Goal: Information Seeking & Learning: Find contact information

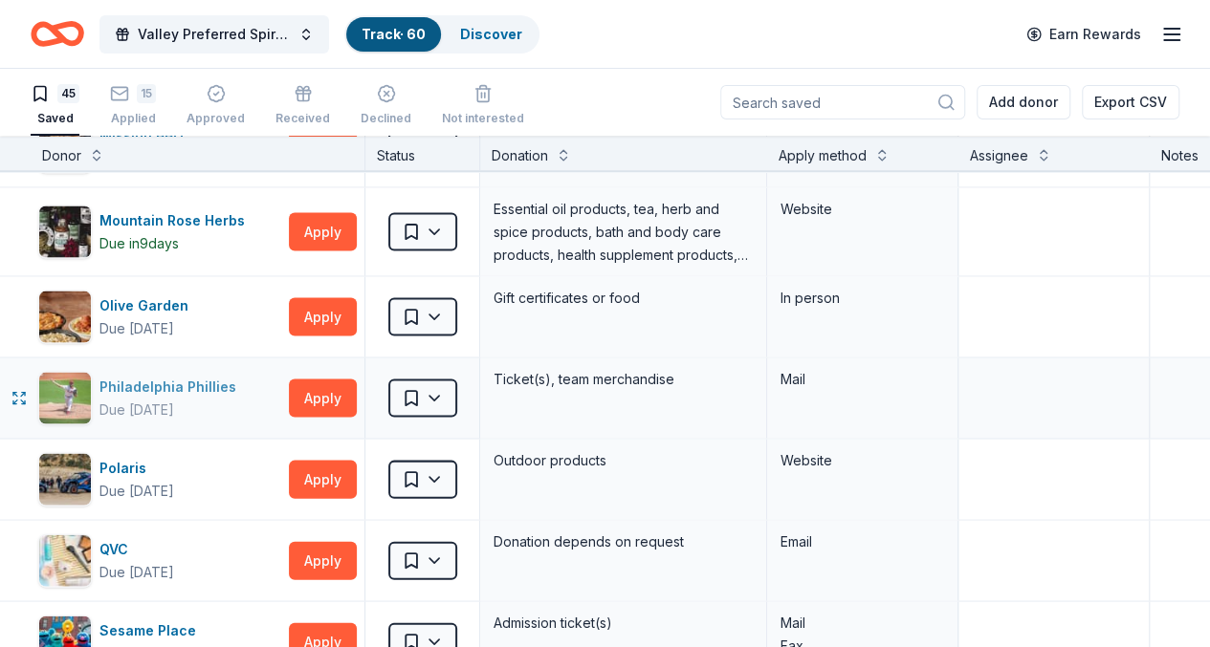
scroll to position [1913, 0]
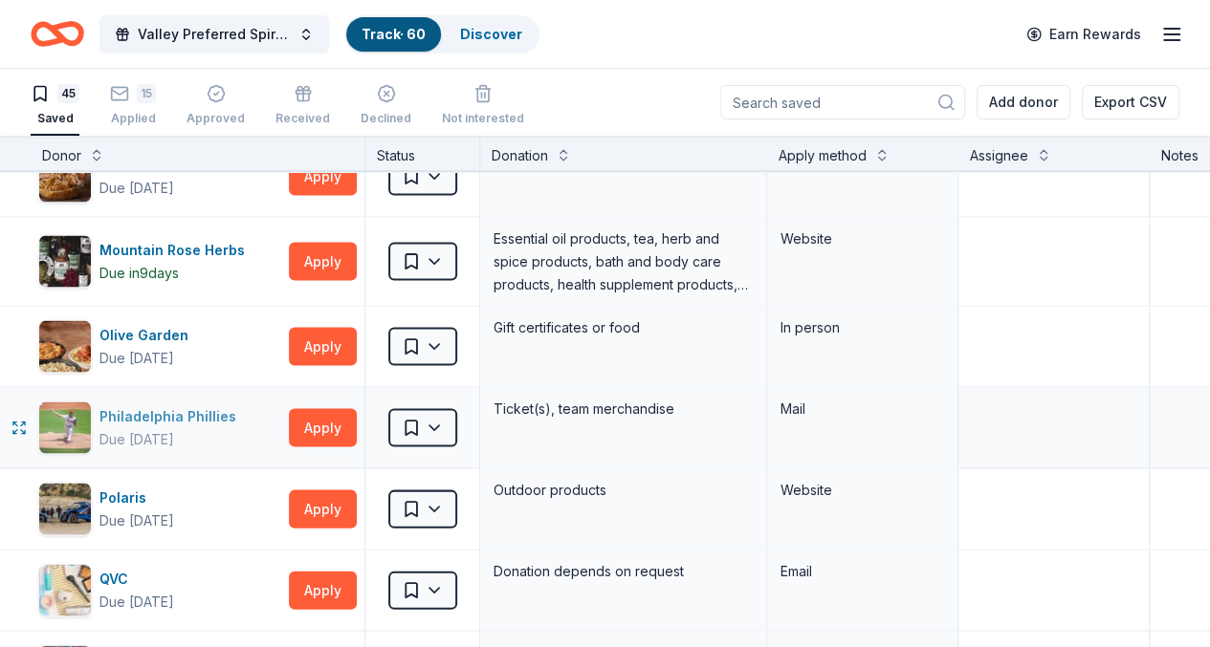
click at [176, 414] on div "Philadelphia Phillies" at bounding box center [171, 416] width 144 height 23
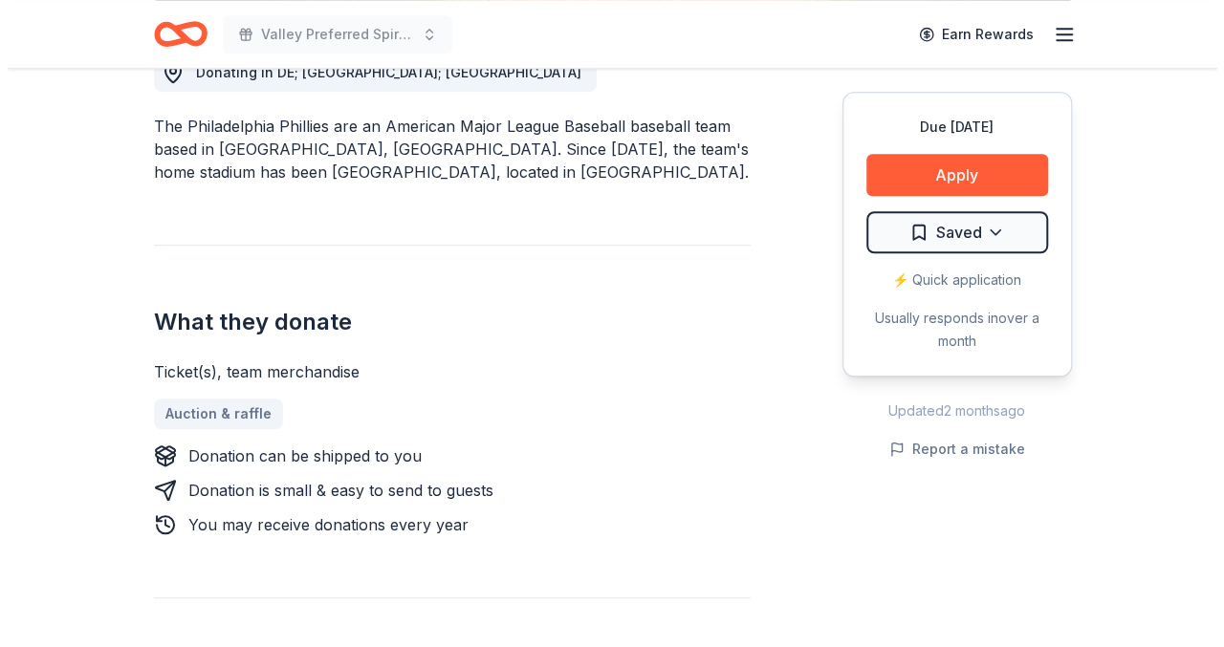
scroll to position [287, 0]
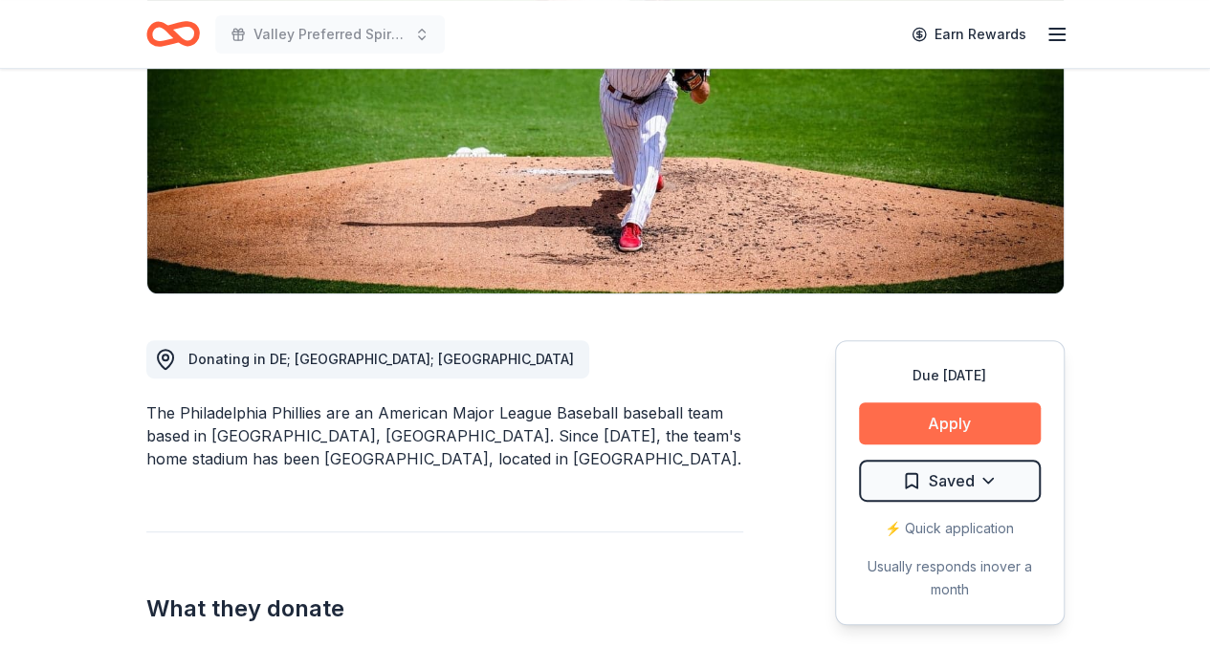
click at [970, 428] on button "Apply" at bounding box center [950, 424] width 182 height 42
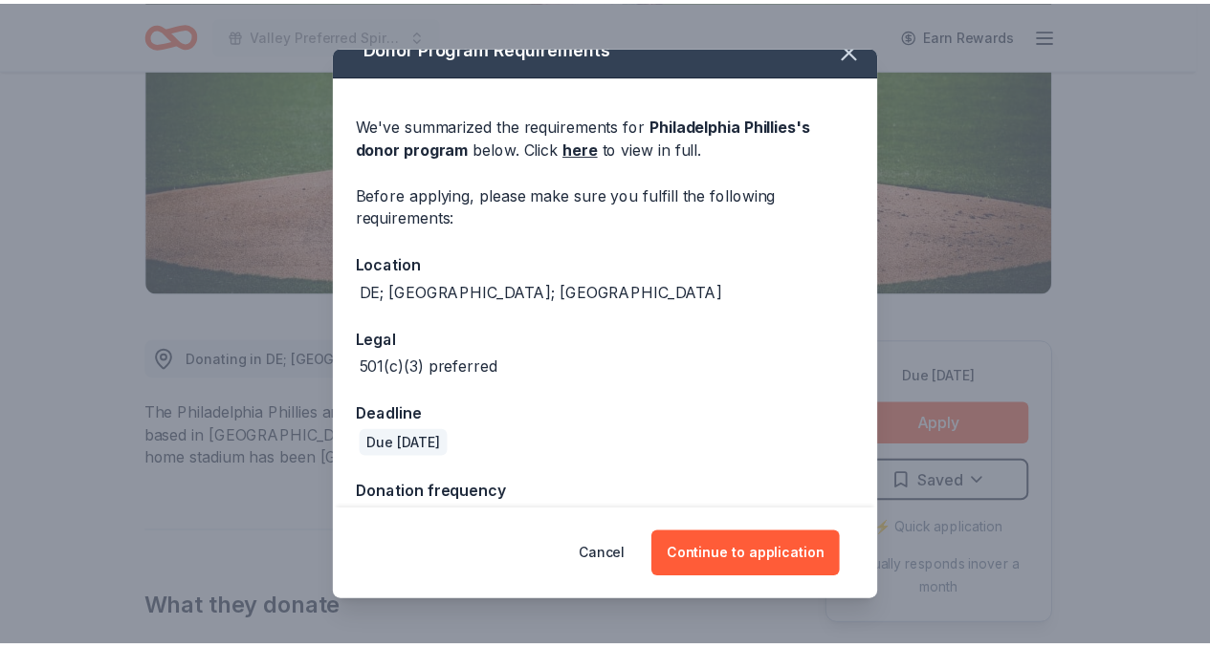
scroll to position [0, 0]
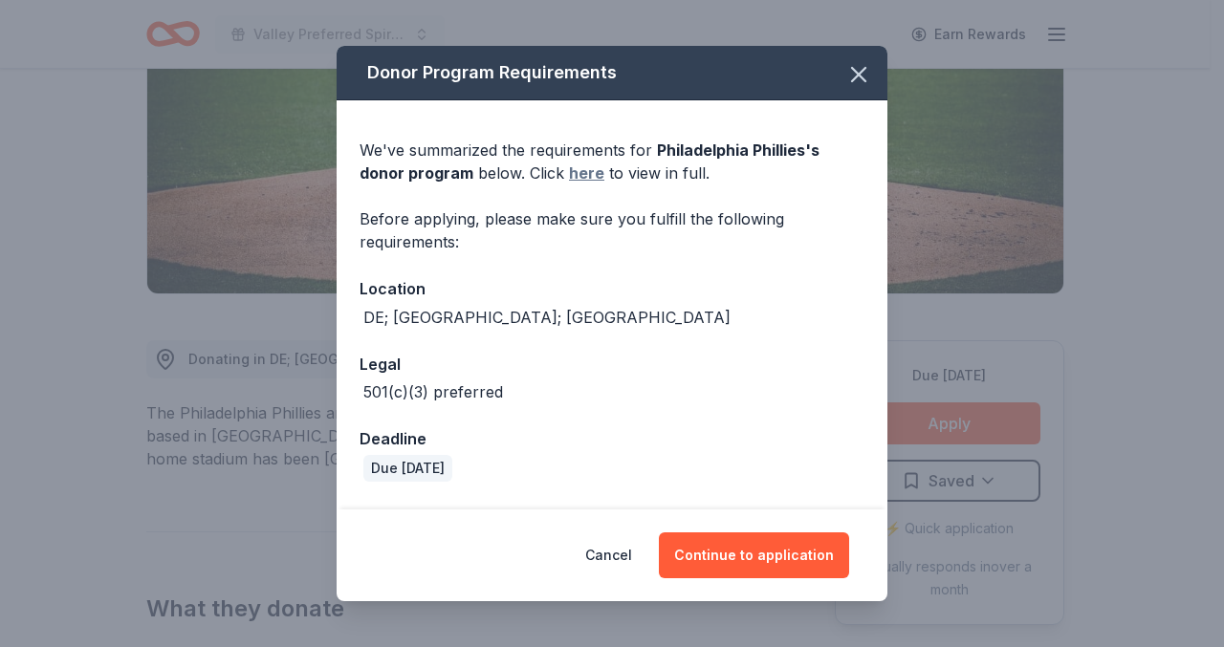
click at [581, 167] on link "here" at bounding box center [586, 173] width 35 height 23
click at [852, 77] on icon "button" at bounding box center [858, 74] width 13 height 13
